Goal: Information Seeking & Learning: Check status

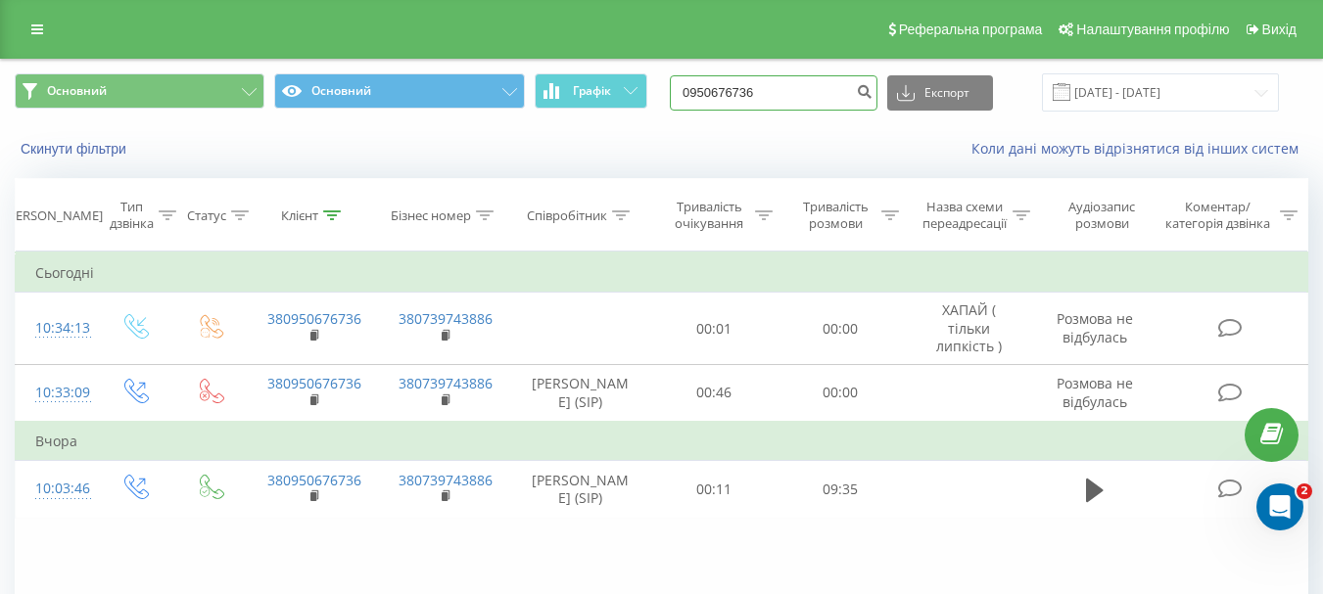
click at [783, 90] on input "0950676736" at bounding box center [774, 92] width 208 height 35
paste input "85267362"
type input "0985267362"
click at [872, 94] on icon "submit" at bounding box center [864, 89] width 17 height 12
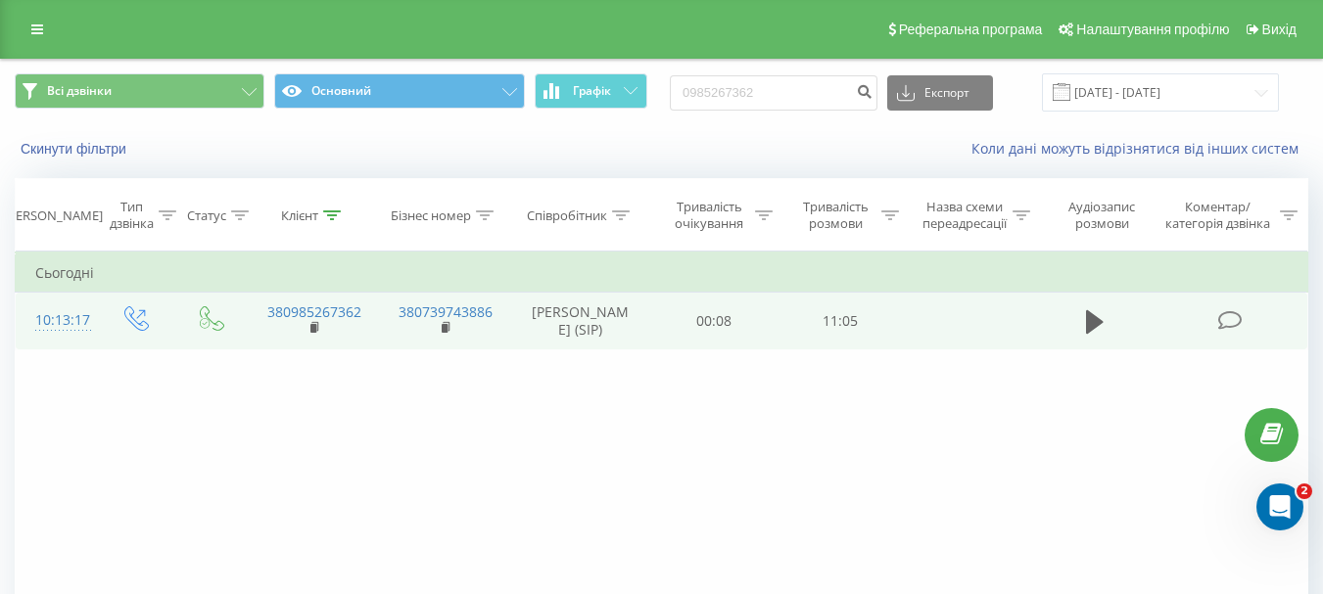
click at [1229, 311] on icon at bounding box center [1229, 320] width 24 height 21
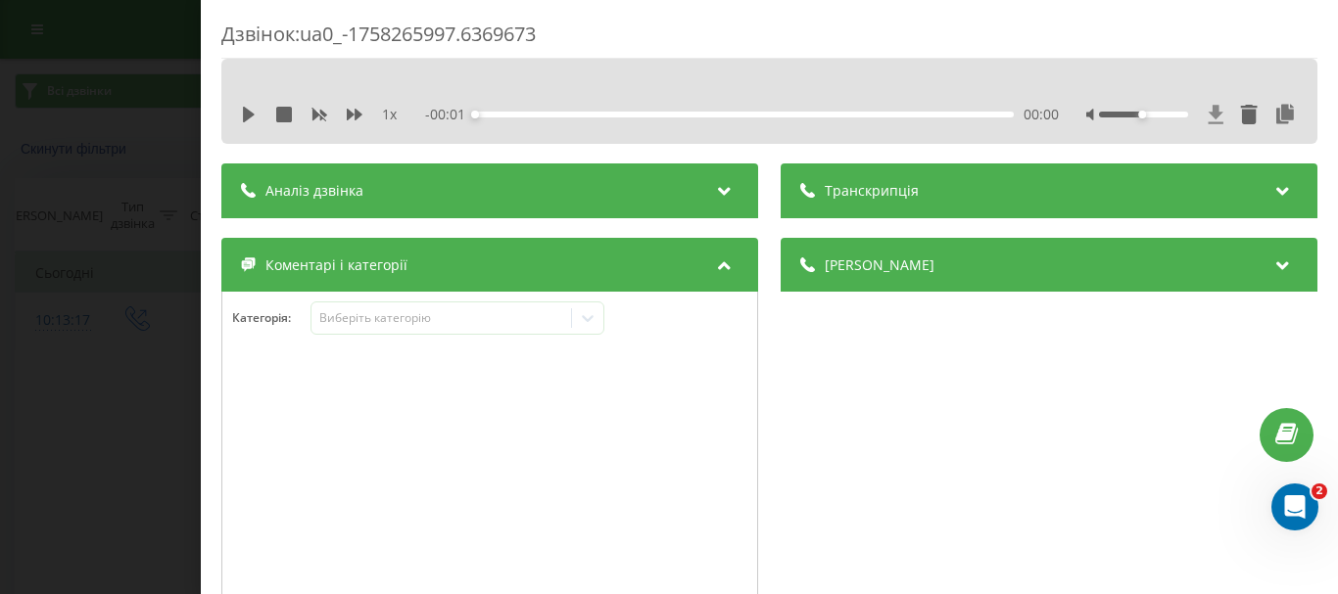
click at [1208, 117] on icon at bounding box center [1215, 114] width 15 height 19
